Goal: Find specific page/section: Find specific page/section

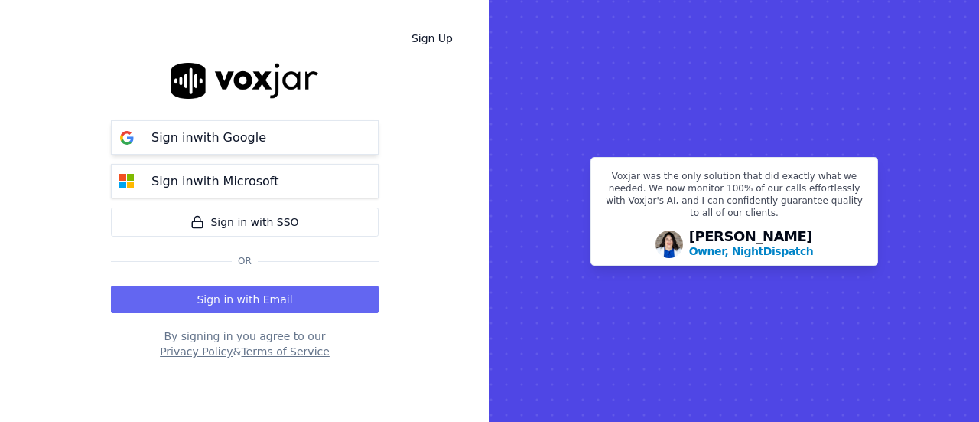
click at [303, 141] on button "Sign in with Google" at bounding box center [245, 137] width 268 height 34
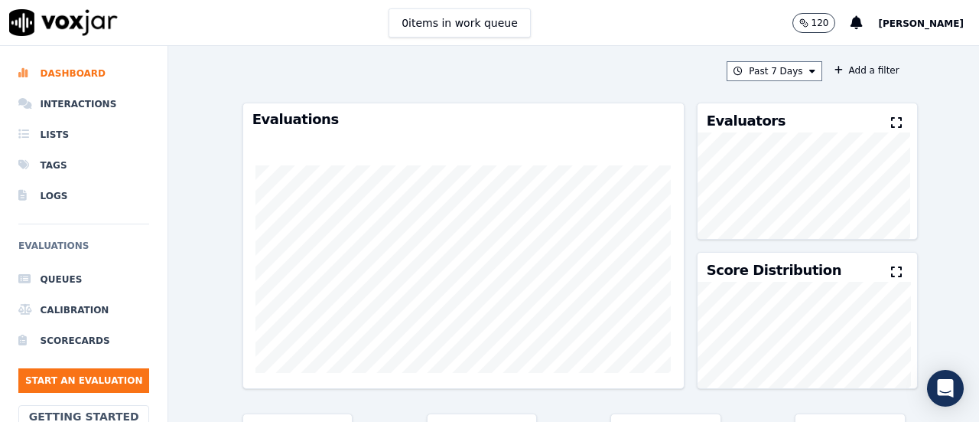
click at [555, 25] on div "0 items in work queue 120 [PERSON_NAME]" at bounding box center [489, 23] width 979 height 46
click at [817, 26] on button "120" at bounding box center [815, 23] width 44 height 20
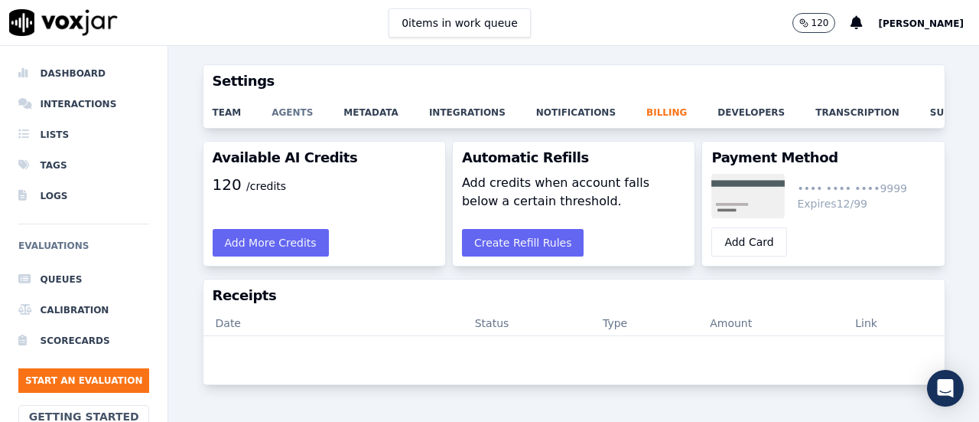
click at [274, 112] on link "agents" at bounding box center [308, 107] width 72 height 21
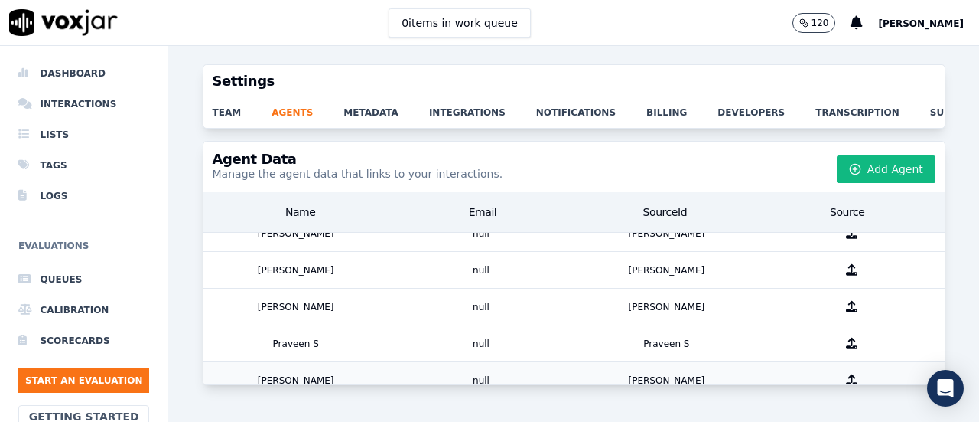
scroll to position [754, 0]
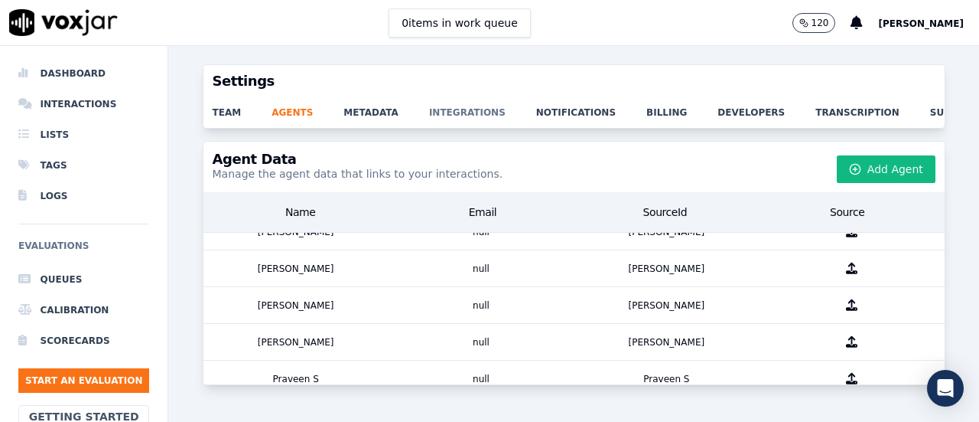
click at [435, 107] on link "integrations" at bounding box center [482, 107] width 107 height 21
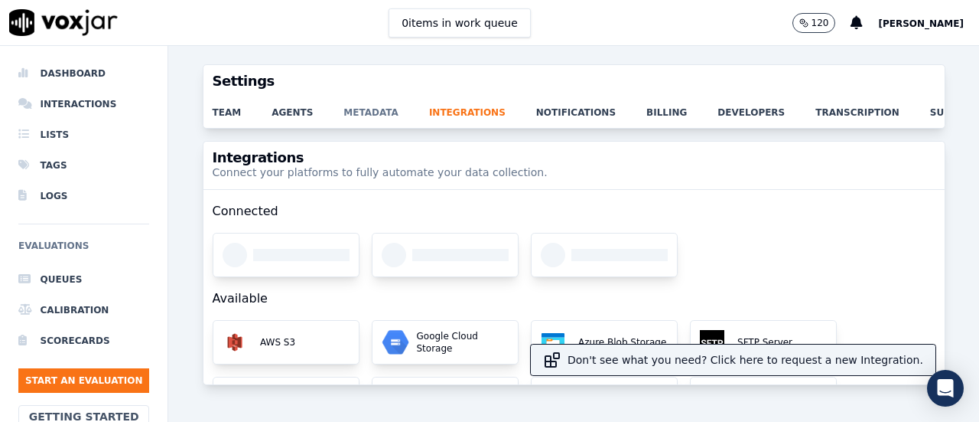
click at [361, 111] on link "metadata" at bounding box center [387, 107] width 86 height 21
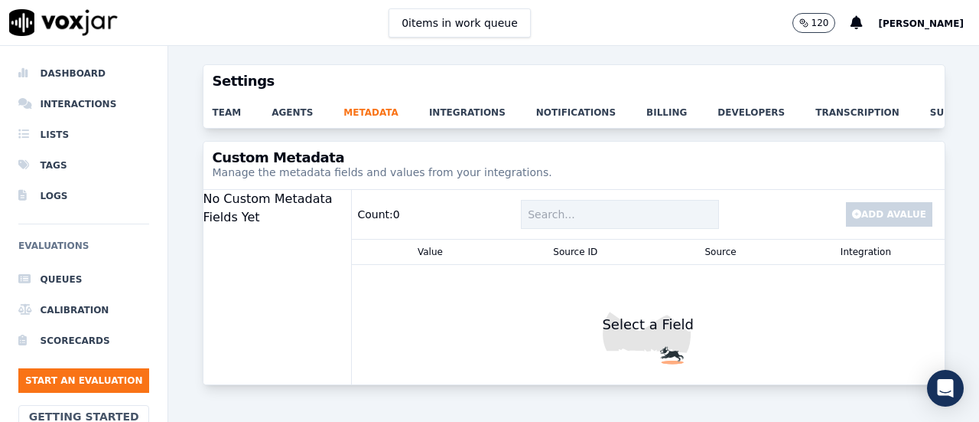
click at [812, 22] on p "120" at bounding box center [821, 23] width 18 height 12
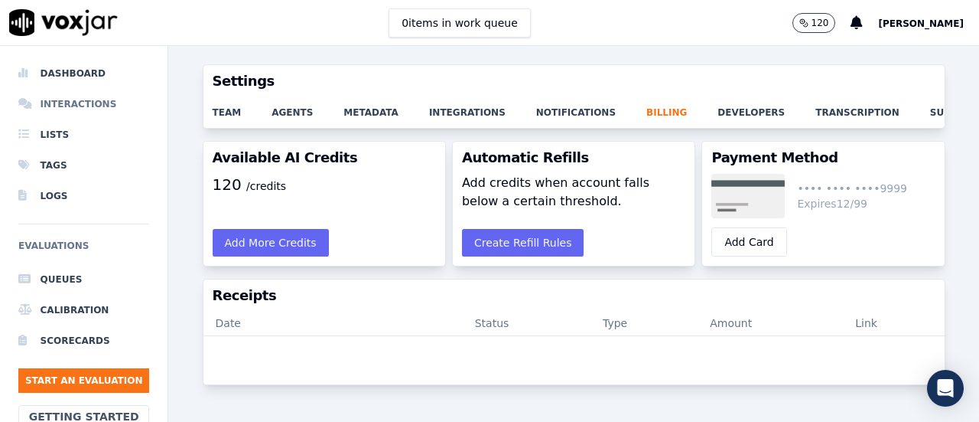
click at [90, 100] on li "Interactions" at bounding box center [83, 104] width 131 height 31
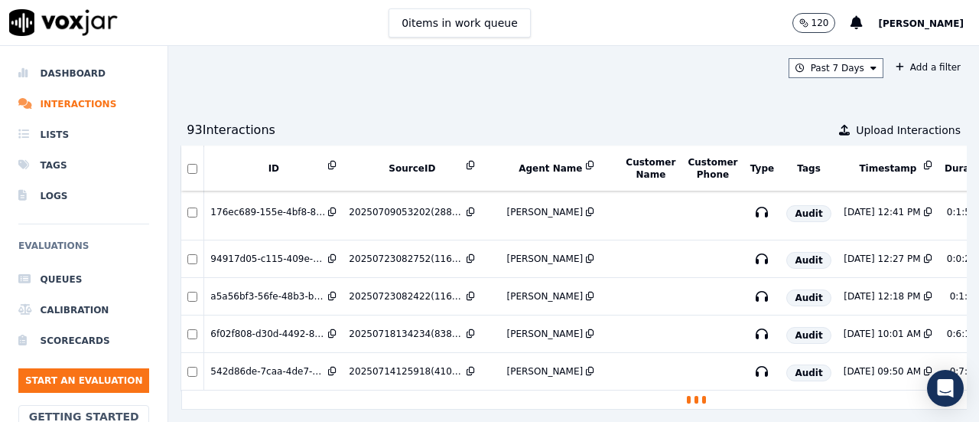
scroll to position [1379, 0]
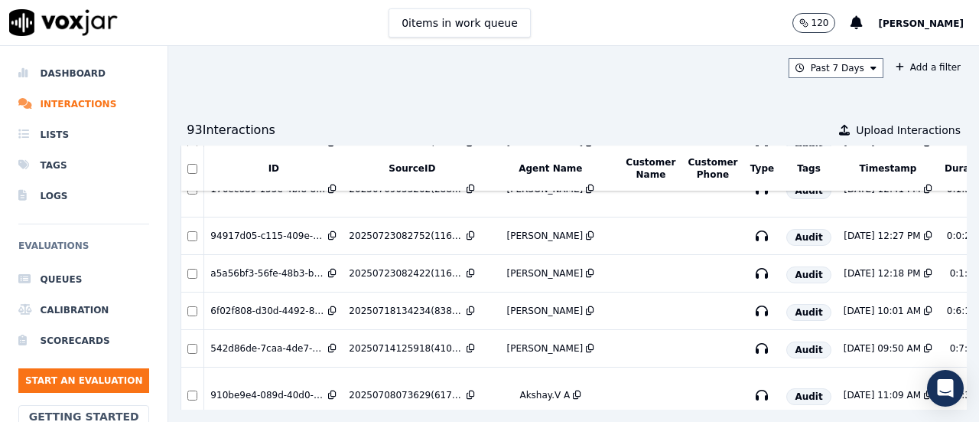
click at [196, 166] on th at bounding box center [192, 167] width 23 height 45
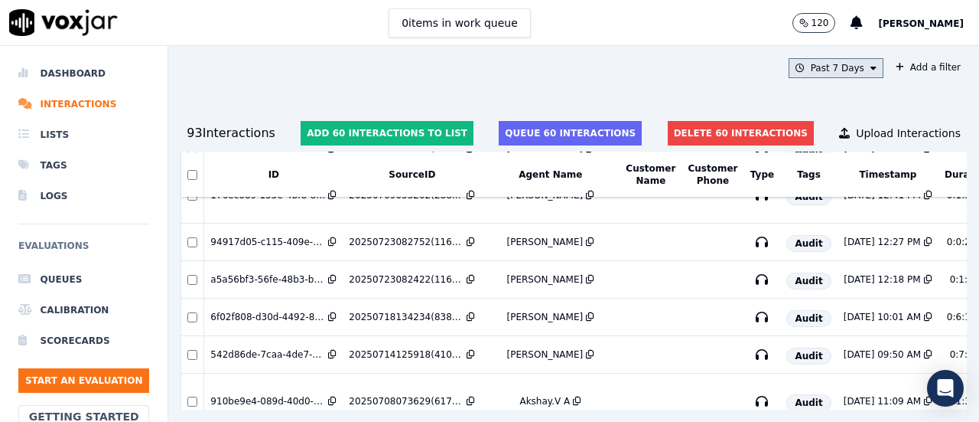
click at [833, 73] on button "Past 7 Days" at bounding box center [836, 68] width 95 height 20
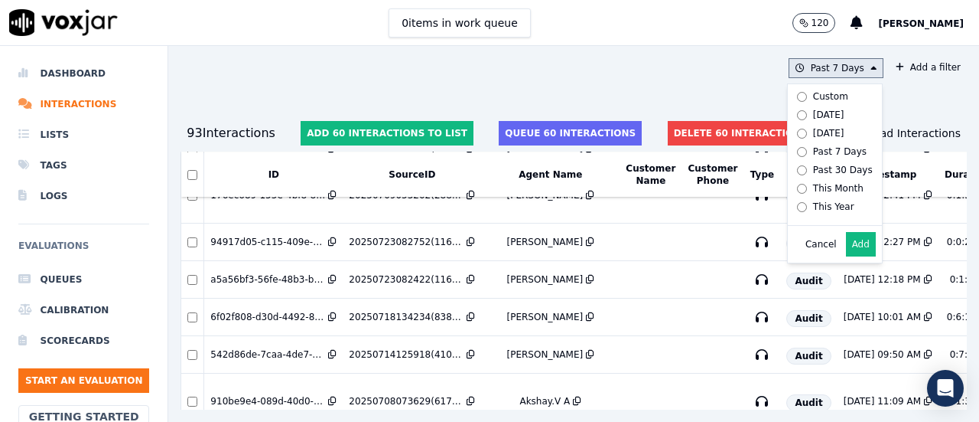
click at [820, 189] on div "This Month" at bounding box center [838, 188] width 51 height 12
click at [846, 256] on button "Add" at bounding box center [861, 244] width 30 height 24
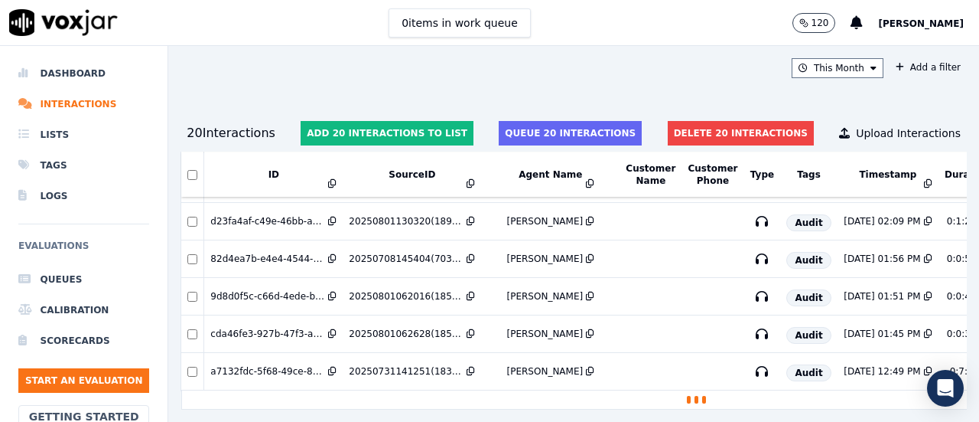
scroll to position [603, 0]
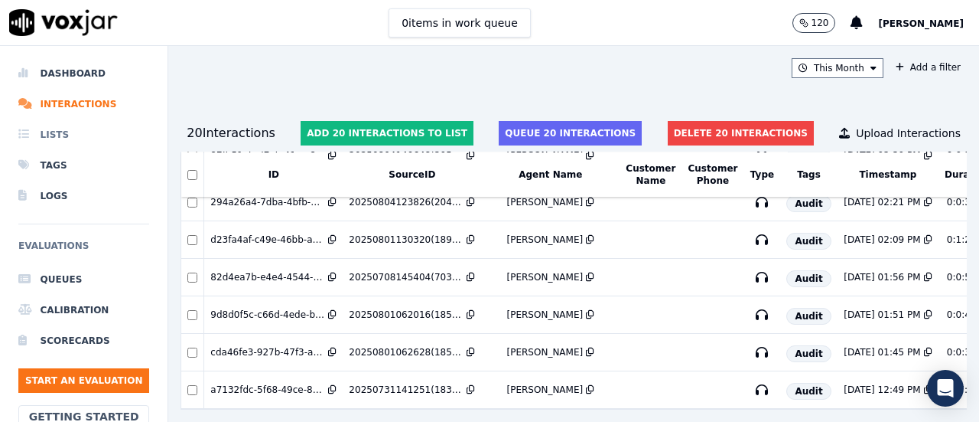
click at [77, 141] on li "Lists" at bounding box center [83, 134] width 131 height 31
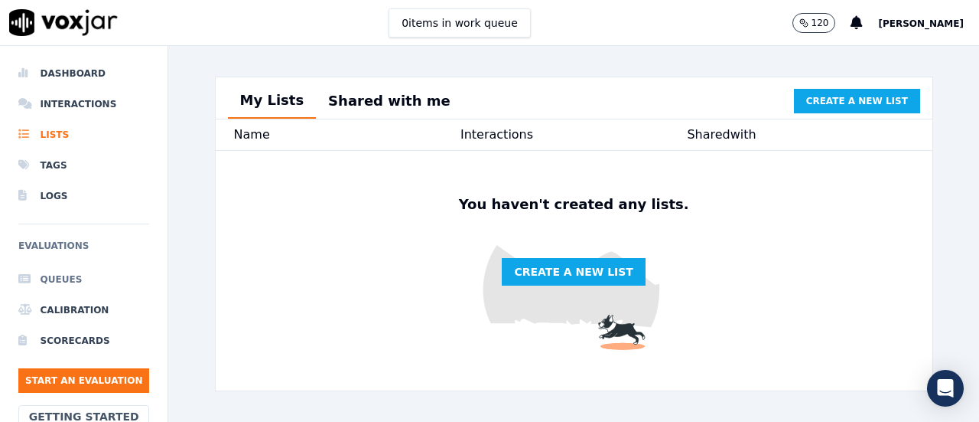
click at [69, 288] on li "Queues" at bounding box center [83, 279] width 131 height 31
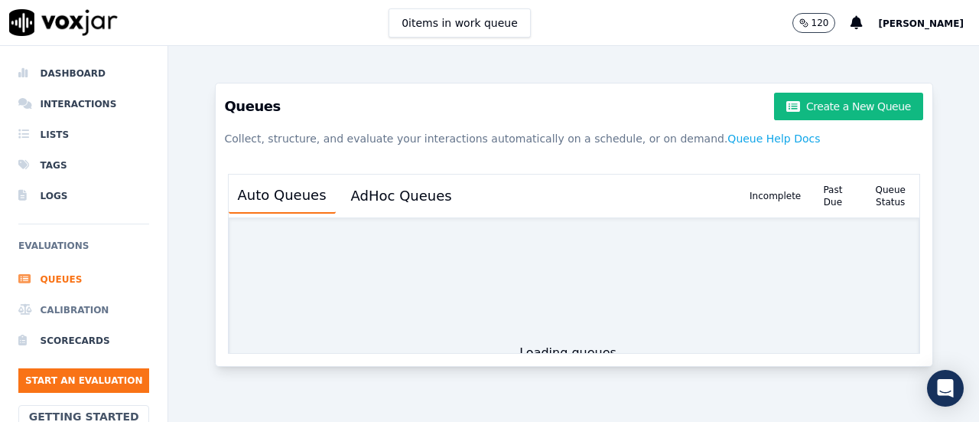
click at [71, 305] on li "Calibration" at bounding box center [83, 310] width 131 height 31
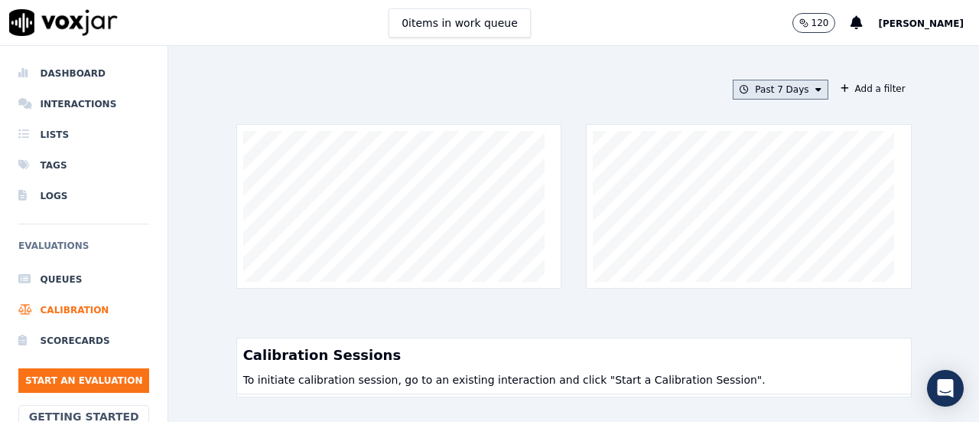
click at [787, 89] on button "Past 7 Days" at bounding box center [780, 90] width 95 height 20
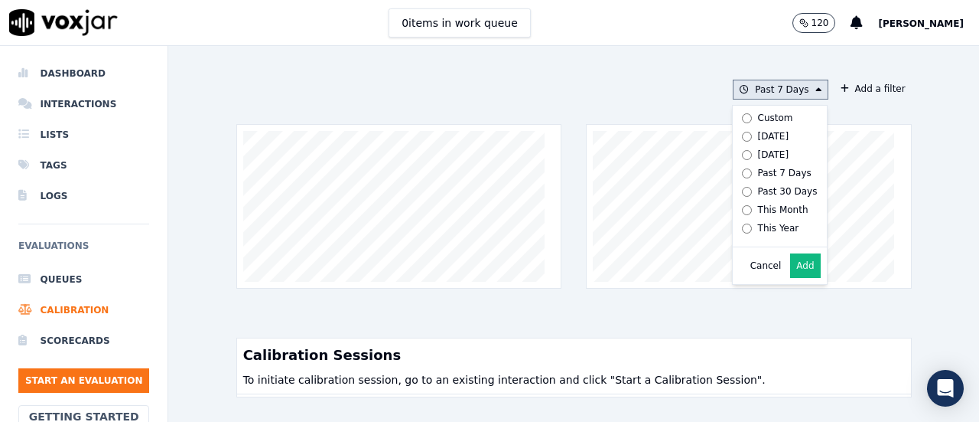
click at [768, 213] on div "This Month" at bounding box center [783, 210] width 51 height 12
click at [790, 278] on button "Add" at bounding box center [805, 265] width 30 height 24
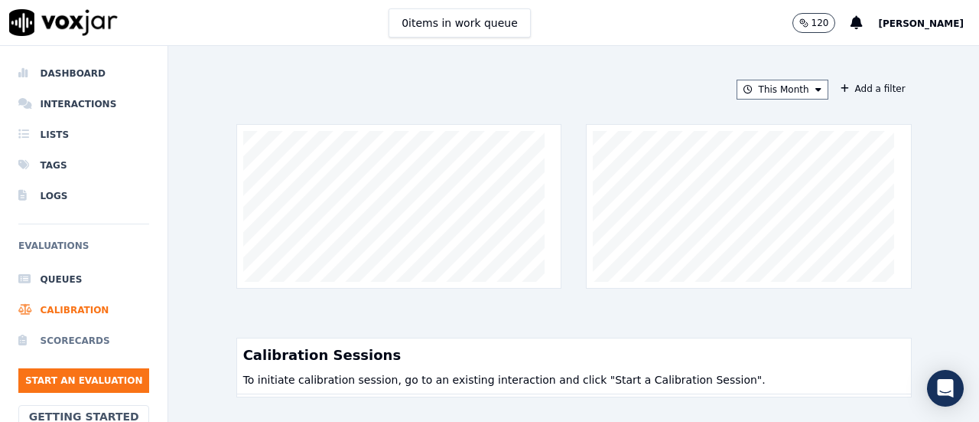
click at [57, 337] on li "Scorecards" at bounding box center [83, 340] width 131 height 31
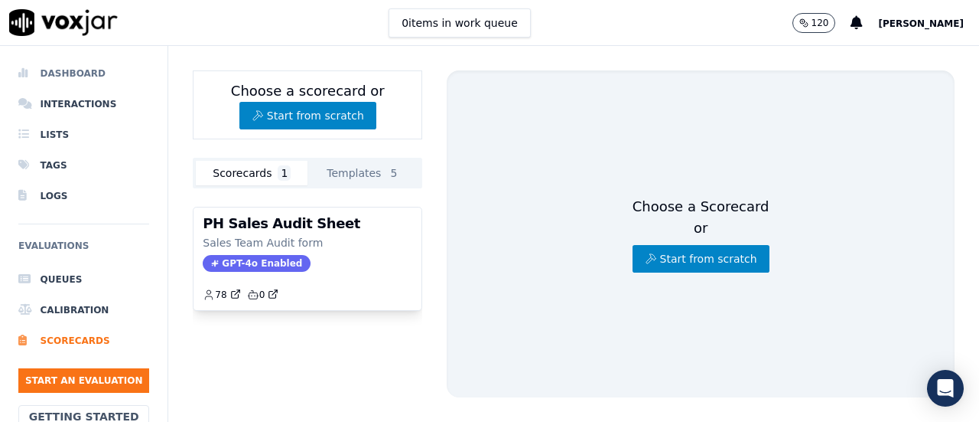
click at [75, 76] on li "Dashboard" at bounding box center [83, 73] width 131 height 31
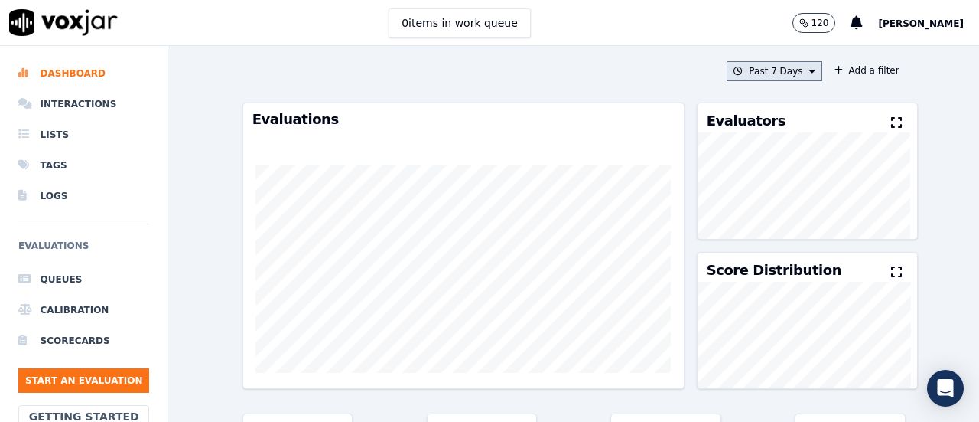
click at [751, 65] on button "Past 7 Days" at bounding box center [774, 71] width 95 height 20
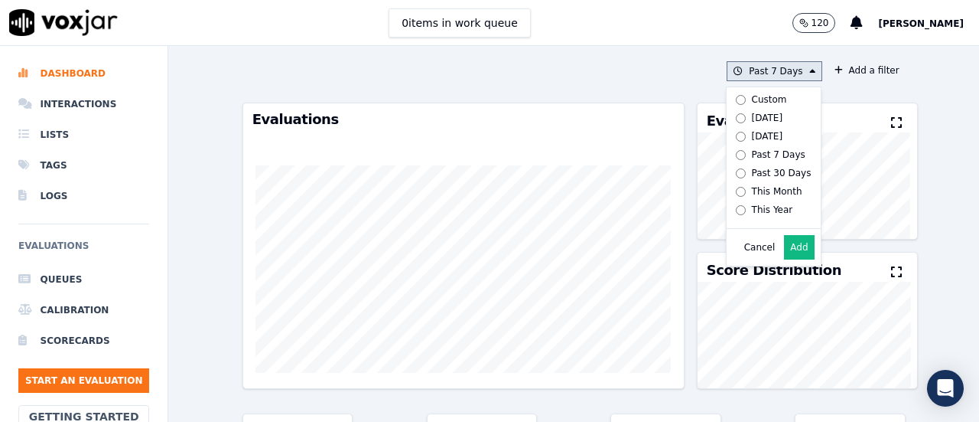
click at [762, 195] on div "This Month" at bounding box center [777, 191] width 51 height 12
click at [785, 259] on button "Add" at bounding box center [799, 247] width 30 height 24
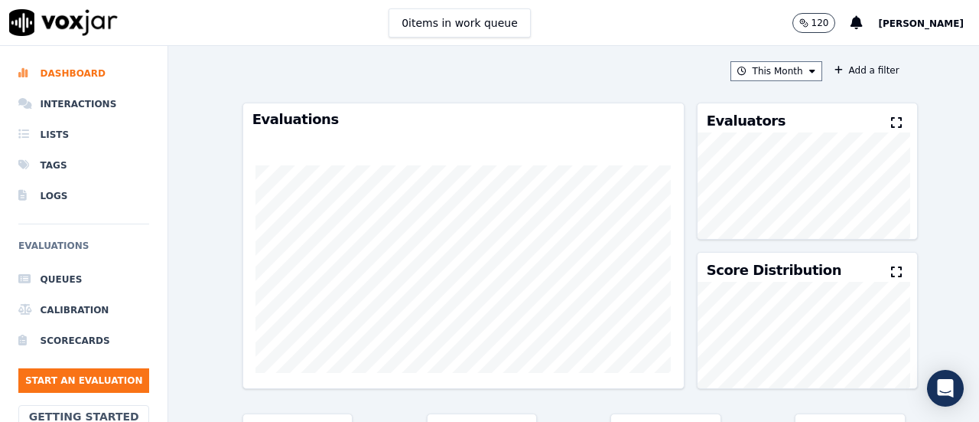
click at [891, 120] on icon at bounding box center [896, 122] width 11 height 12
drag, startPoint x: 872, startPoint y: 124, endPoint x: 712, endPoint y: 110, distance: 160.5
click at [712, 110] on div "Evaluations" at bounding box center [808, 117] width 220 height 29
click at [891, 124] on icon at bounding box center [896, 122] width 11 height 12
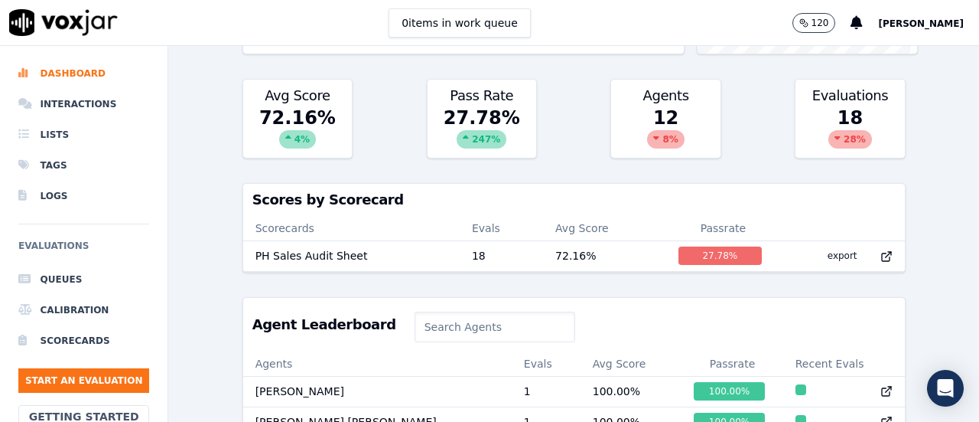
scroll to position [336, 0]
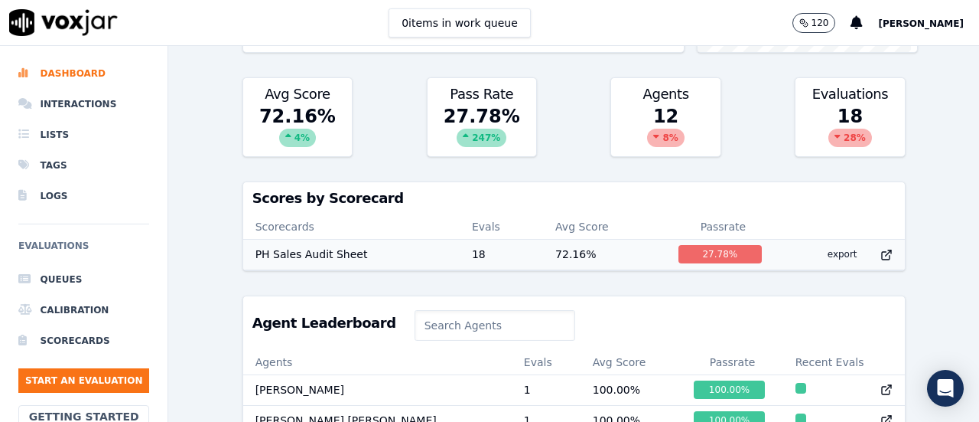
click at [882, 252] on icon at bounding box center [886, 256] width 8 height 8
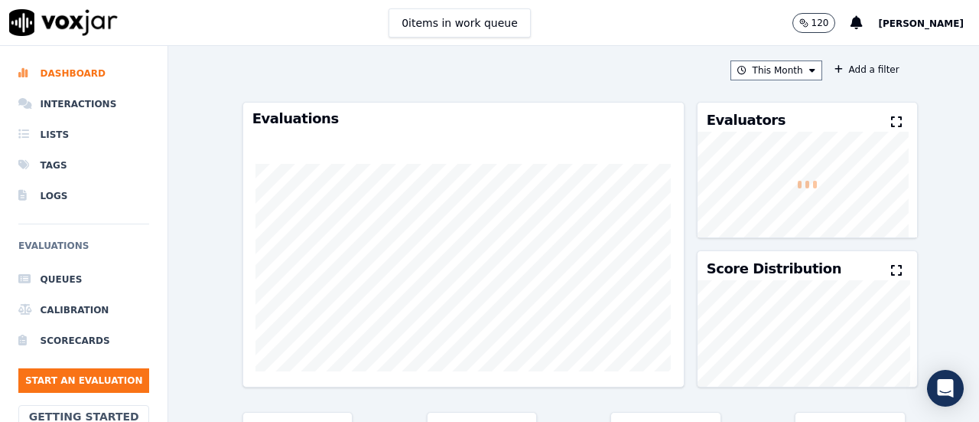
scroll to position [0, 0]
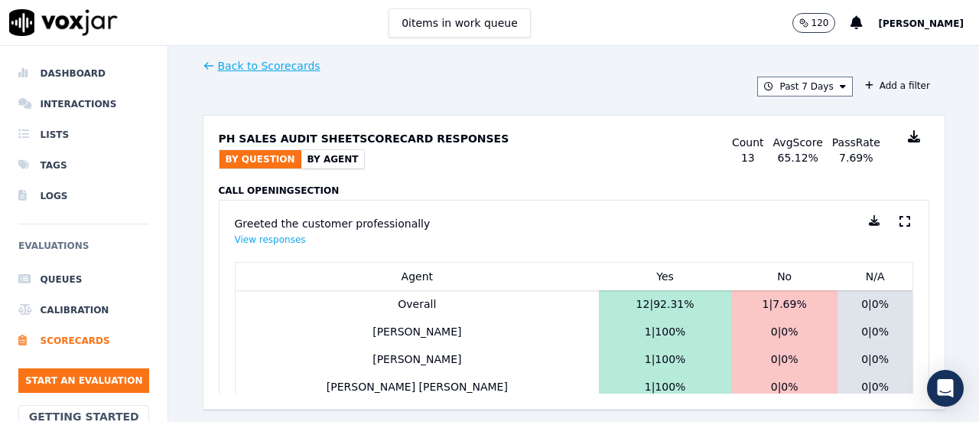
click at [869, 221] on icon at bounding box center [874, 220] width 11 height 11
click at [302, 155] on button "By Agent" at bounding box center [334, 159] width 64 height 18
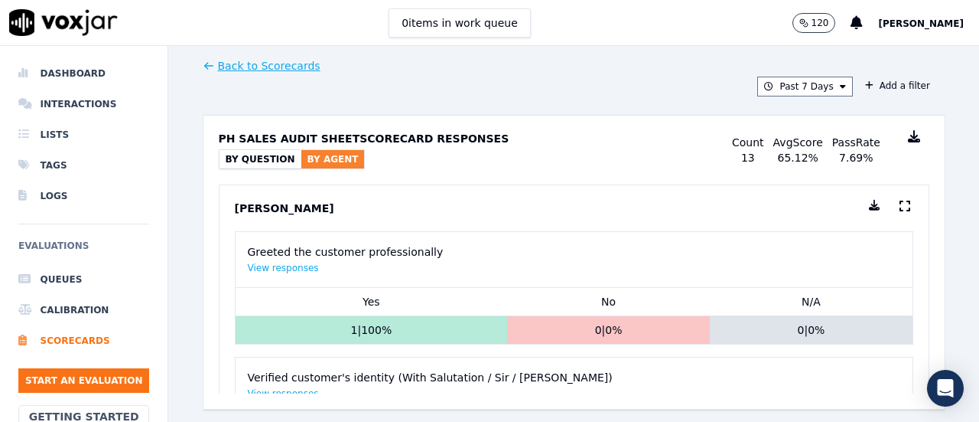
click at [869, 208] on icon at bounding box center [874, 205] width 11 height 11
click at [794, 86] on button "Past 7 Days" at bounding box center [805, 87] width 95 height 20
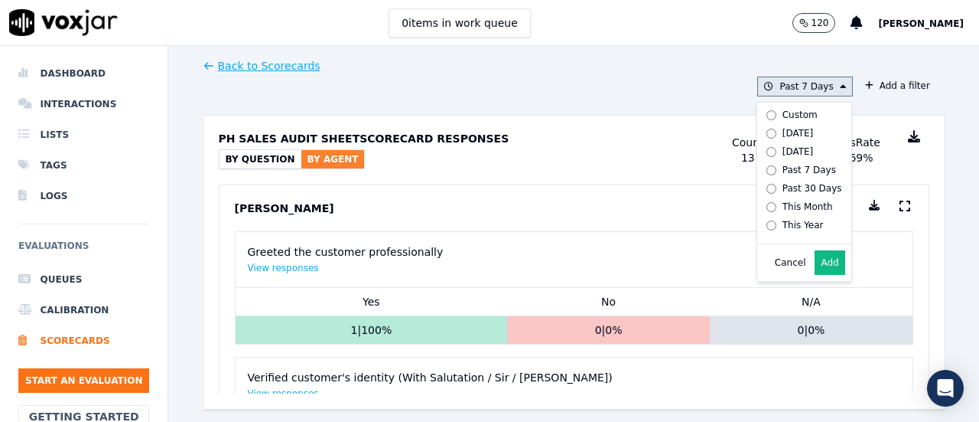
click at [809, 208] on div "This Month" at bounding box center [808, 206] width 51 height 12
click at [815, 272] on button "Add" at bounding box center [830, 262] width 30 height 24
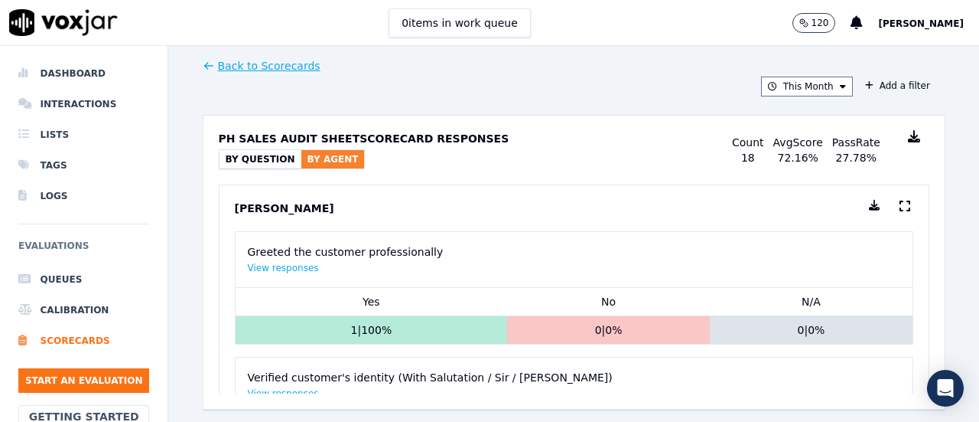
click at [908, 140] on icon at bounding box center [914, 136] width 12 height 12
